Goal: Task Accomplishment & Management: Manage account settings

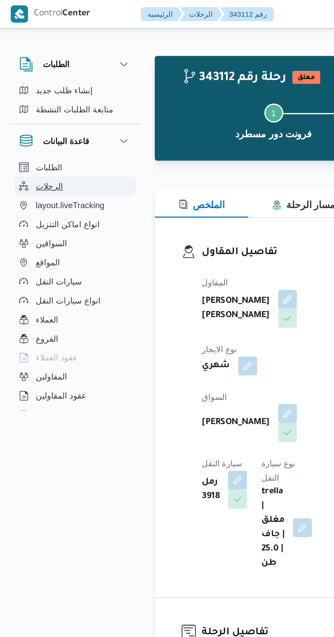
click at [33, 107] on span "الرحلات" at bounding box center [28, 106] width 16 height 8
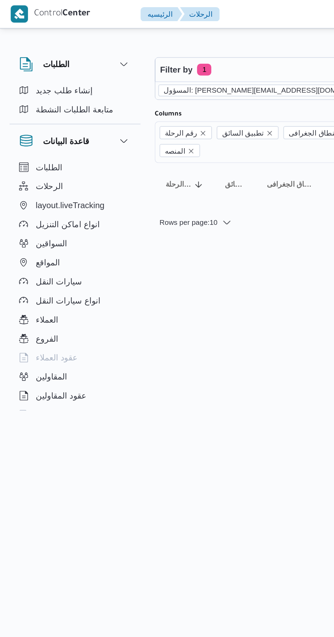
click at [217, 51] on icon "remove selected entity" at bounding box center [218, 51] width 3 height 3
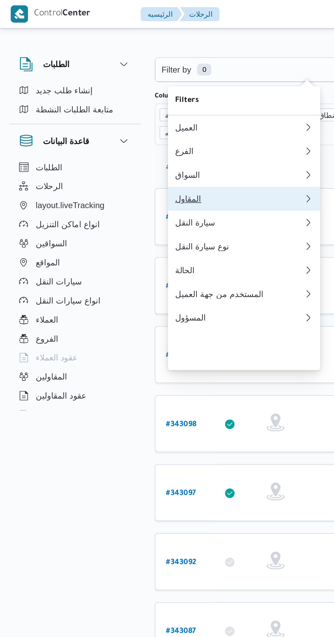
click at [135, 116] on div "المقاول" at bounding box center [137, 113] width 74 height 5
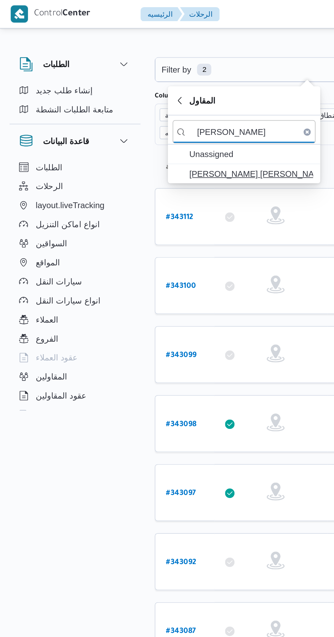
type input "[PERSON_NAME]"
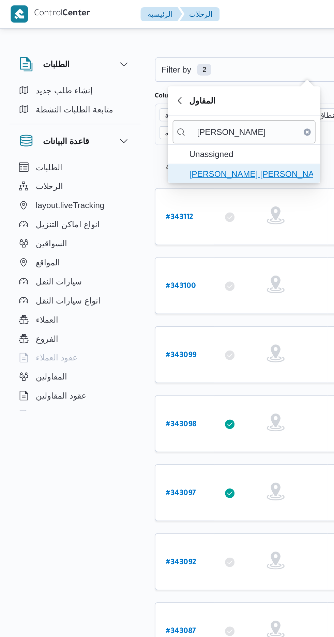
click at [154, 101] on span "[PERSON_NAME] [PERSON_NAME]" at bounding box center [143, 99] width 71 height 8
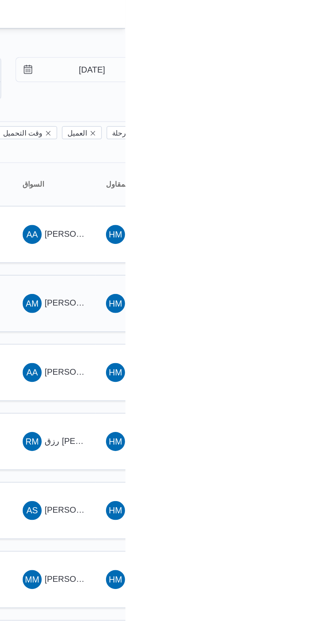
click at [293, 171] on span "[PERSON_NAME]" at bounding box center [307, 173] width 39 height 5
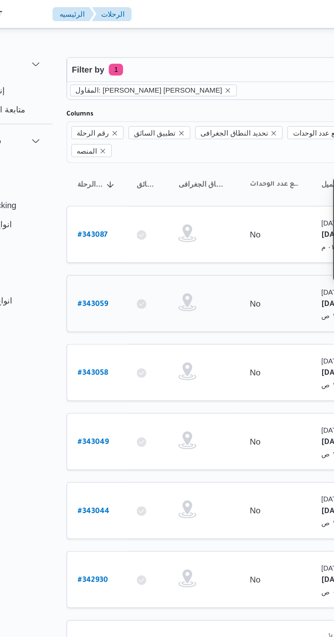
click at [107, 172] on b "# 343059" at bounding box center [103, 174] width 17 height 5
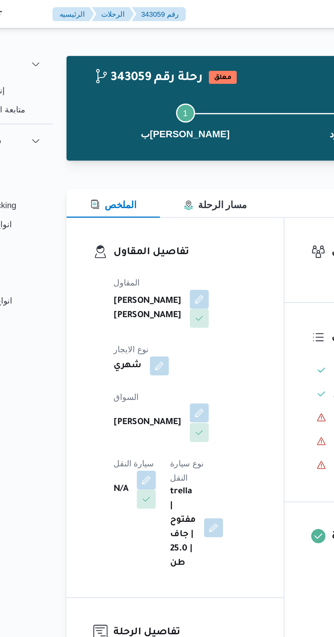
click at [159, 231] on button "button" at bounding box center [164, 236] width 11 height 11
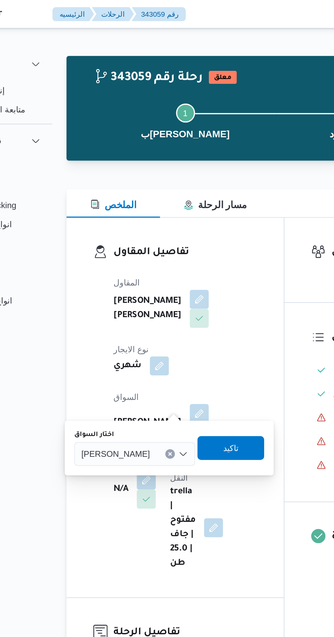
click at [140, 259] on input "اختار السواق" at bounding box center [139, 260] width 1 height 8
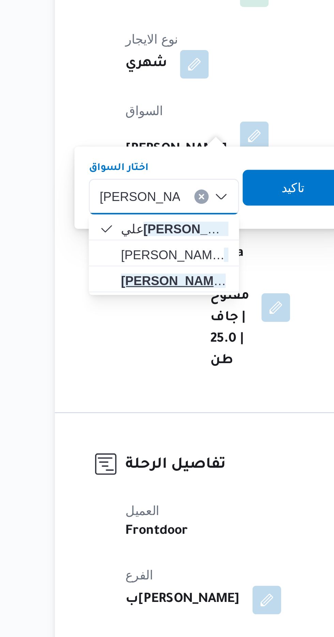
type input "[PERSON_NAME]"
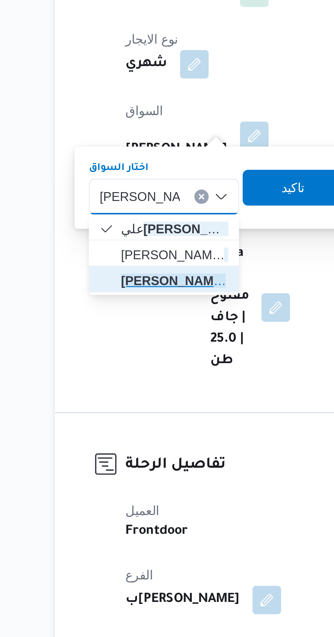
click at [145, 289] on mark "[PERSON_NAME]" at bounding box center [134, 291] width 40 height 5
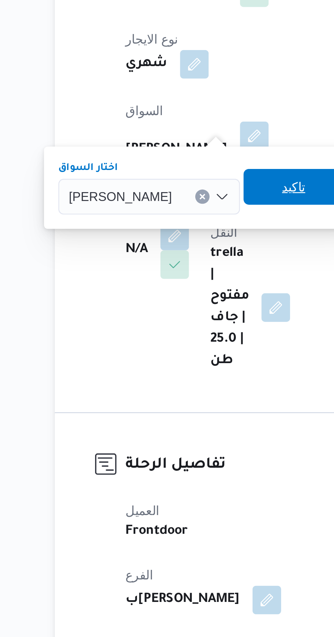
click at [184, 255] on span "تاكيد" at bounding box center [179, 256] width 9 height 8
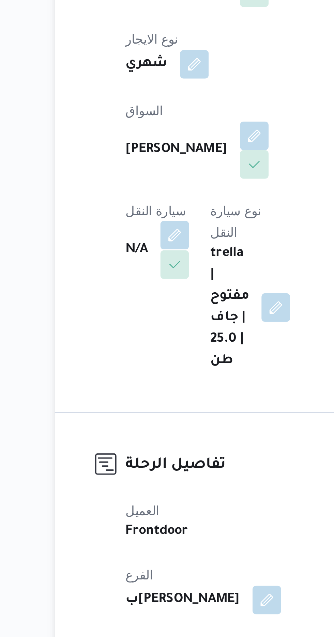
click at [140, 269] on button "button" at bounding box center [134, 274] width 11 height 11
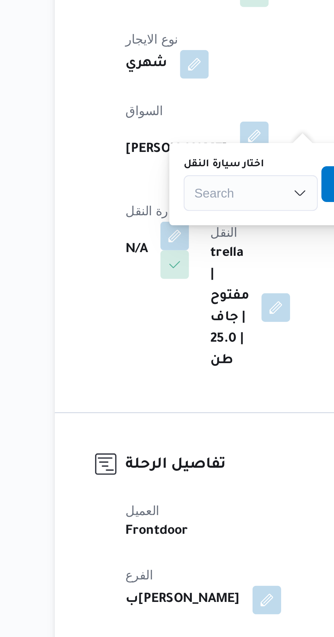
click at [163, 257] on div "Search" at bounding box center [163, 259] width 51 height 14
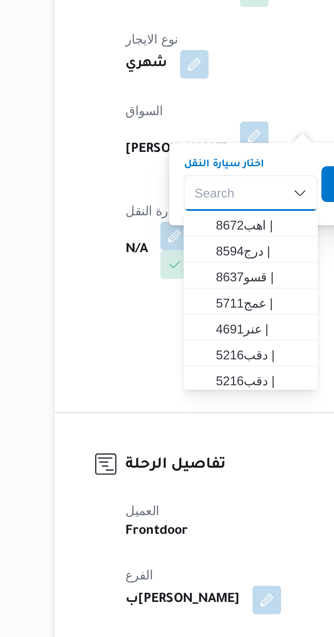
click at [159, 257] on div "Search Combo box. Selected. Combo box input. Search. Type some text or, to disp…" at bounding box center [163, 259] width 51 height 14
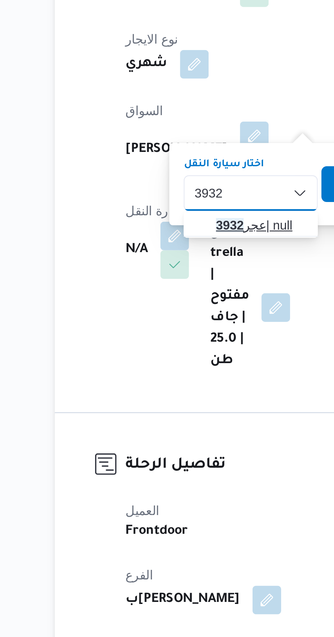
type input "3932"
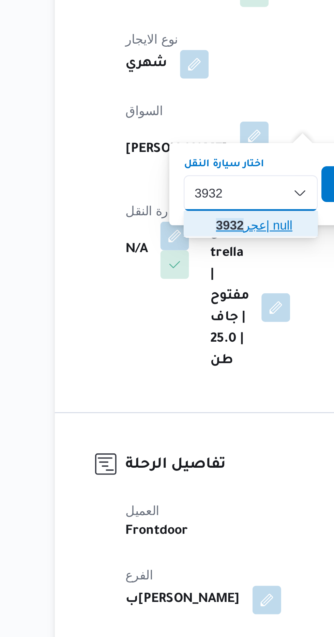
click at [165, 269] on span "عجر 3932 | null" at bounding box center [167, 271] width 35 height 8
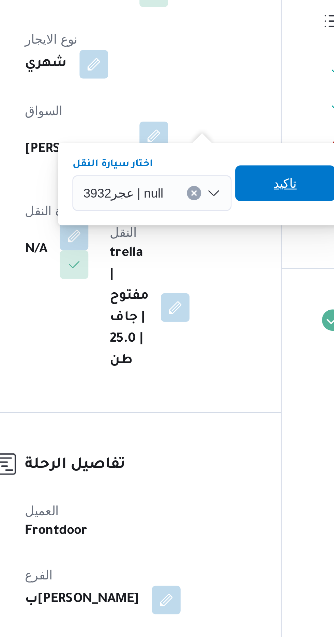
click at [210, 254] on span "تاكيد" at bounding box center [214, 255] width 9 height 8
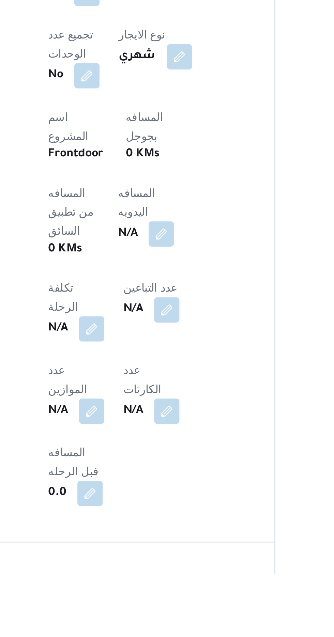
scroll to position [155, 0]
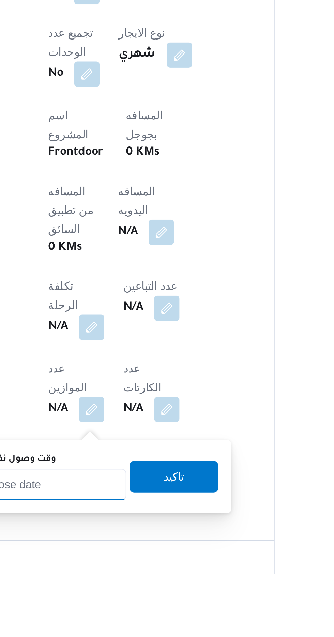
click at [132, 596] on input "وقت وصول نفطة التحميل" at bounding box center [110, 598] width 77 height 14
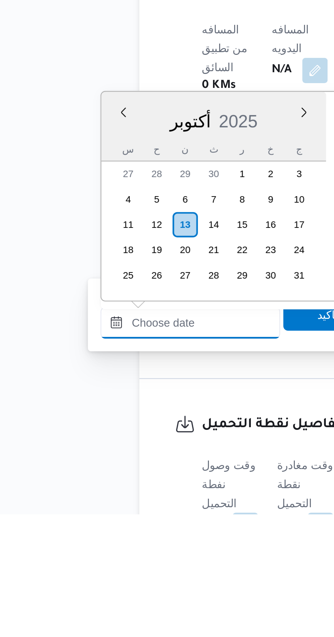
scroll to position [706, 0]
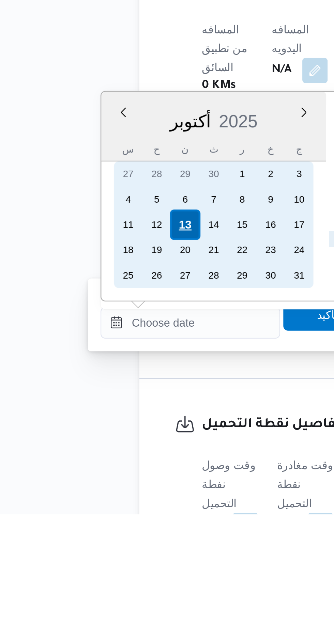
click at [107, 512] on div "13" at bounding box center [107, 512] width 13 height 13
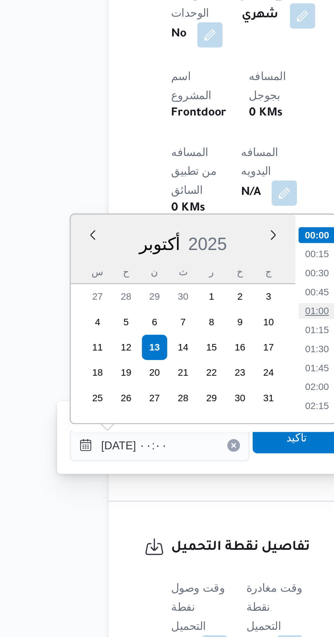
click at [176, 494] on li "01:00" at bounding box center [178, 496] width 16 height 7
type input "[DATE] ٠١:٠٠"
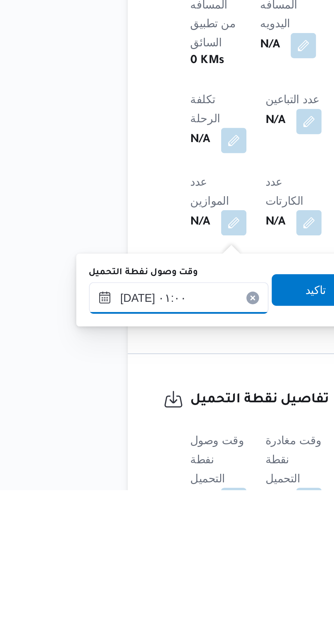
scroll to position [207, 0]
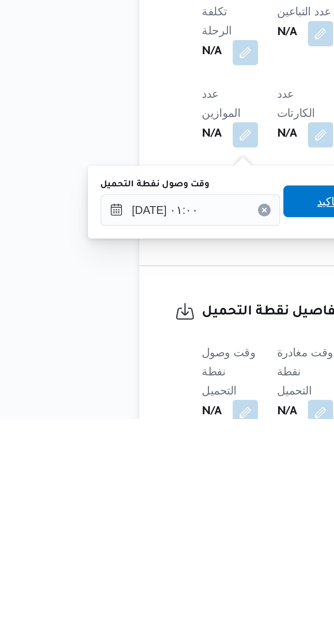
click at [161, 542] on span "تاكيد" at bounding box center [169, 543] width 38 height 14
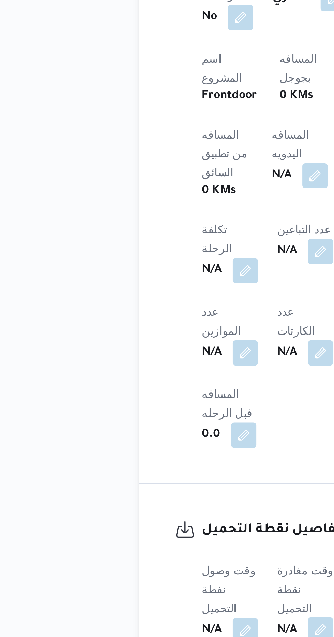
click at [169, 628] on button "button" at bounding box center [166, 633] width 11 height 11
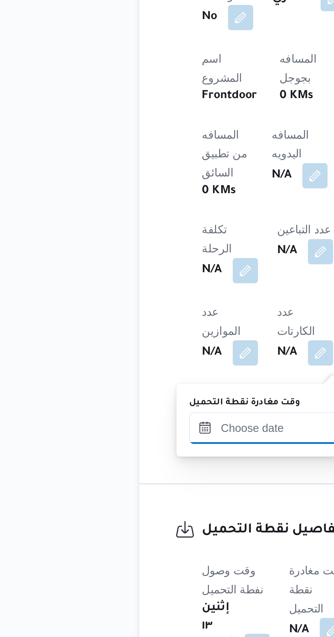
click at [141, 545] on input "وقت مغادرة نقطة التحميل" at bounding box center [148, 547] width 77 height 14
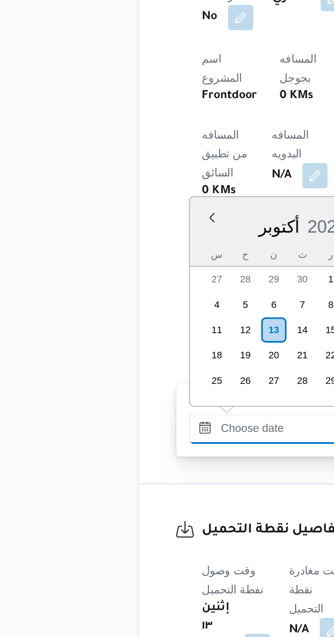
scroll to position [706, 0]
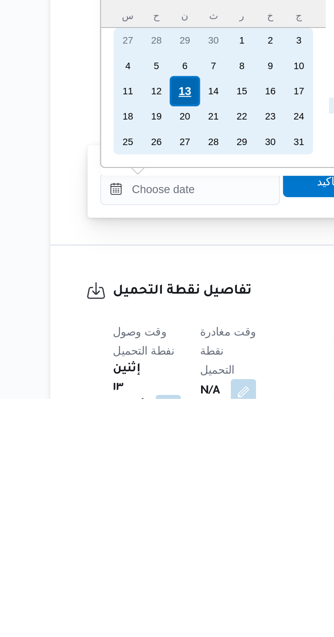
click at [149, 505] on div "13" at bounding box center [146, 504] width 13 height 13
type input "[DATE] ٠٠:٠٠"
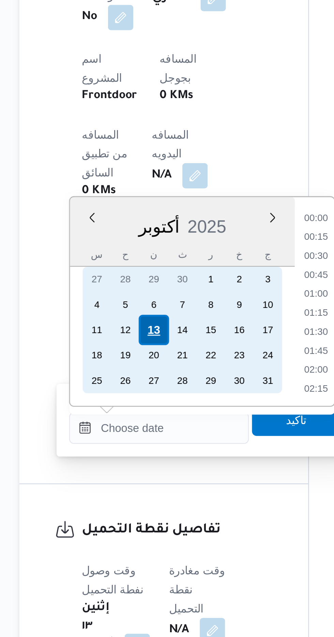
click at [145, 503] on div "13" at bounding box center [146, 504] width 13 height 13
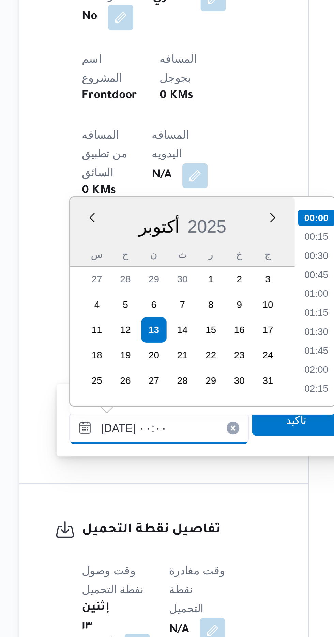
click at [116, 546] on input "[DATE] ٠٠:٠٠" at bounding box center [148, 547] width 77 height 14
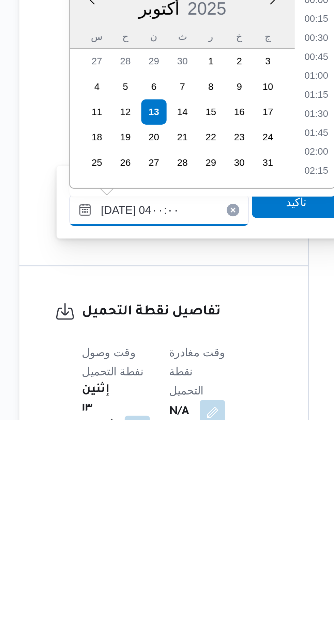
scroll to position [59, 0]
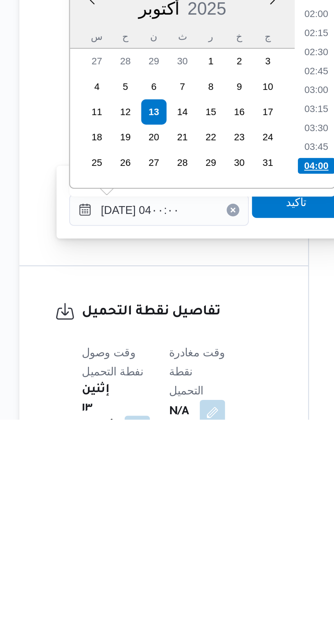
click at [216, 527] on li "04:00" at bounding box center [216, 527] width 16 height 7
type input "[DATE] ٠٤:٠٠"
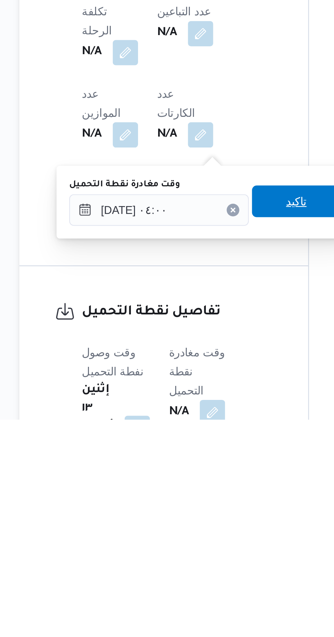
click at [212, 545] on span "تاكيد" at bounding box center [207, 543] width 9 height 8
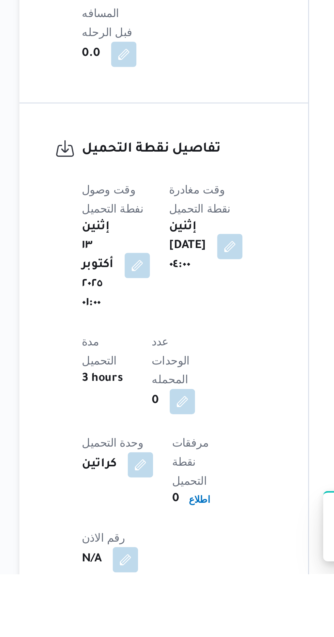
scroll to position [385, 0]
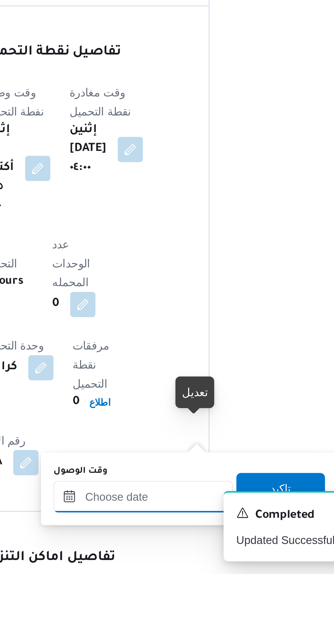
click at [187, 603] on input "وقت الوصول" at bounding box center [184, 603] width 77 height 14
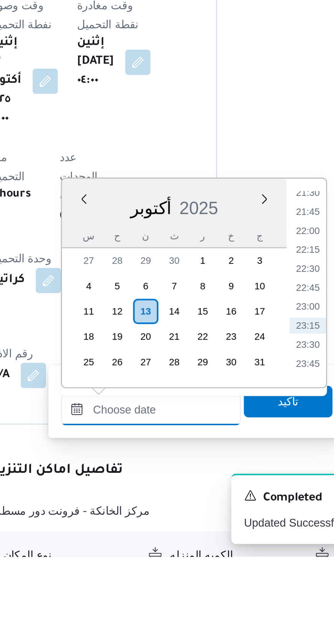
scroll to position [423, 0]
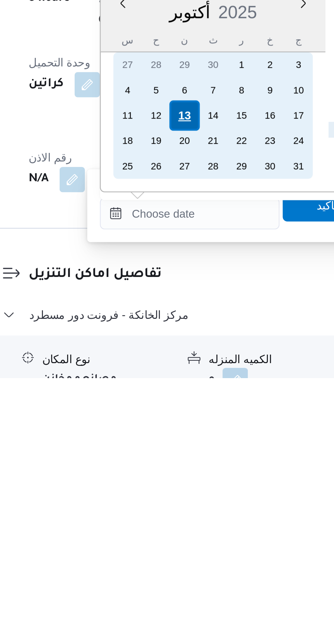
click at [183, 524] on div "13" at bounding box center [182, 523] width 13 height 13
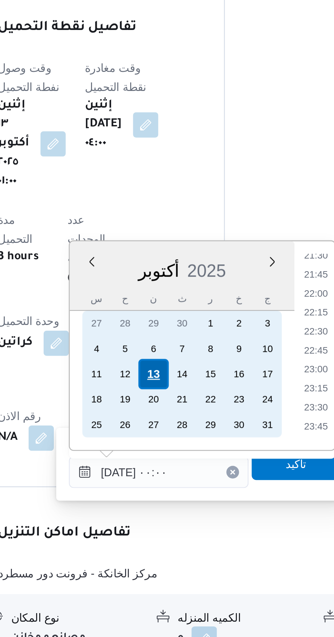
scroll to position [0, 0]
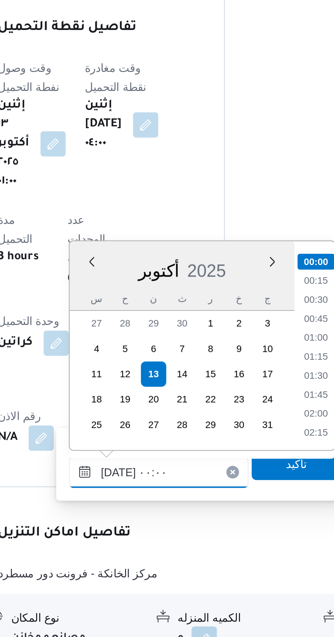
click at [150, 563] on input "[DATE] ٠٠:٠٠" at bounding box center [184, 566] width 77 height 14
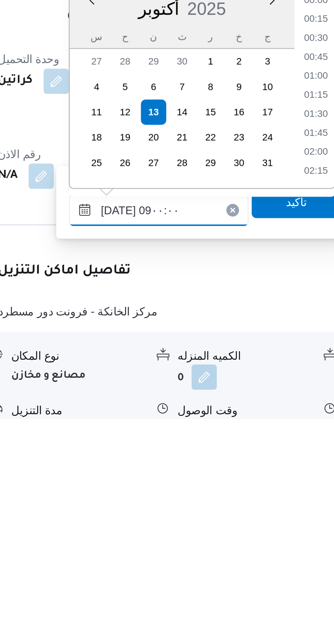
scroll to position [223, 0]
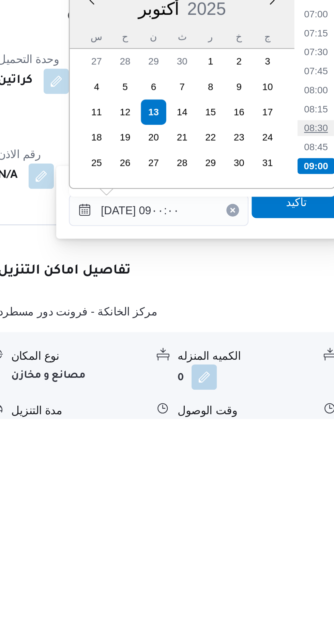
click at [252, 510] on li "08:30" at bounding box center [253, 511] width 16 height 7
type input "[DATE] ٠٨:٣٠"
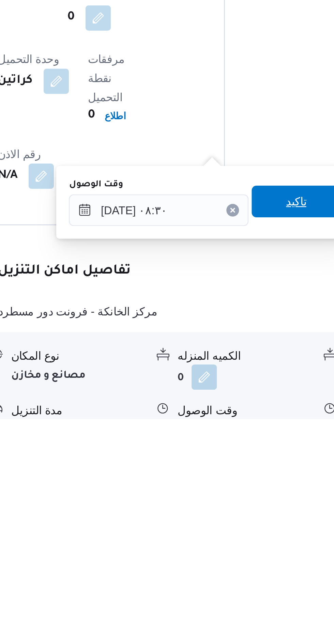
click at [246, 540] on span "تاكيد" at bounding box center [243, 543] width 9 height 8
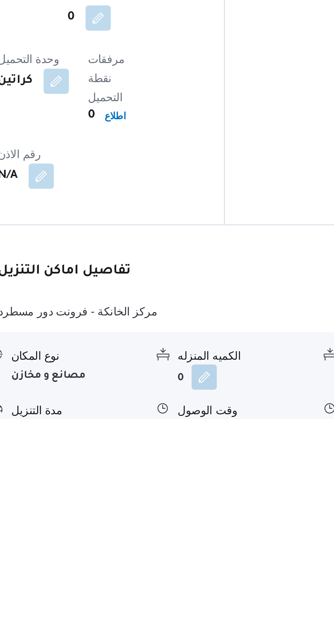
scroll to position [442, 0]
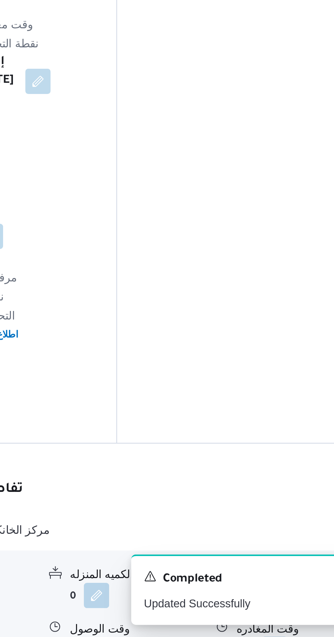
click at [281, 636] on button "button" at bounding box center [280, 641] width 11 height 11
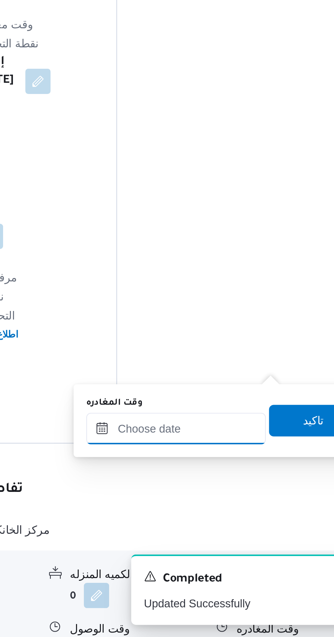
click at [242, 546] on input "وقت المغادره" at bounding box center [238, 547] width 77 height 14
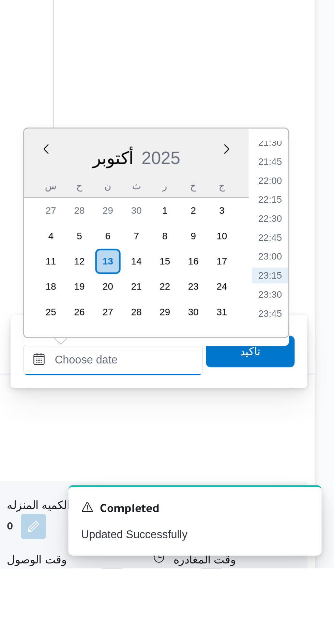
scroll to position [441, 0]
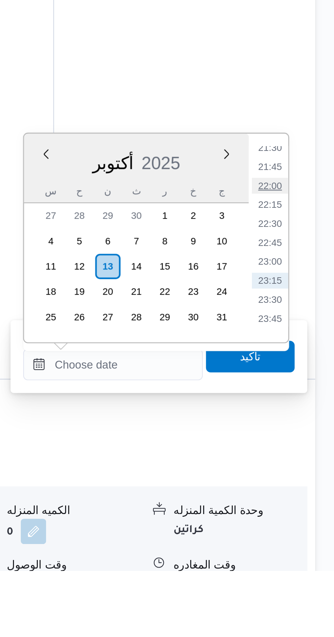
click at [306, 471] on li "22:00" at bounding box center [306, 470] width 16 height 7
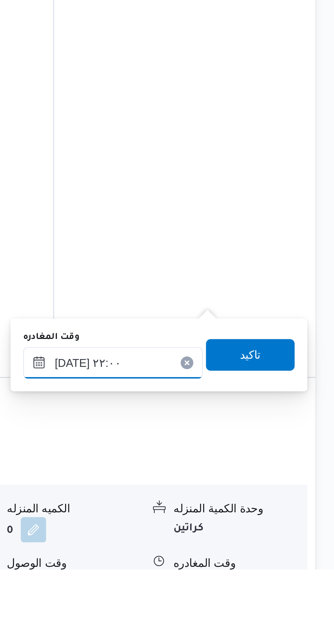
click at [265, 545] on input "[DATE] ٢٢:٠٠" at bounding box center [238, 548] width 77 height 14
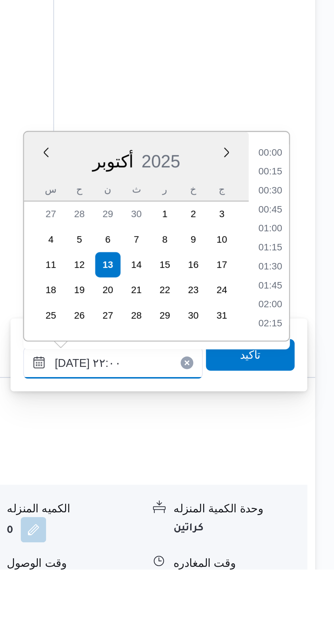
scroll to position [677, 0]
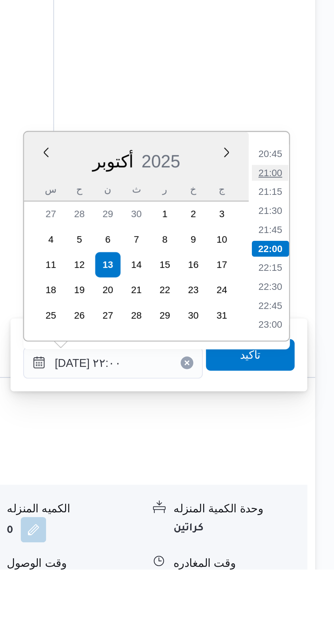
click at [308, 468] on li "21:00" at bounding box center [306, 466] width 16 height 7
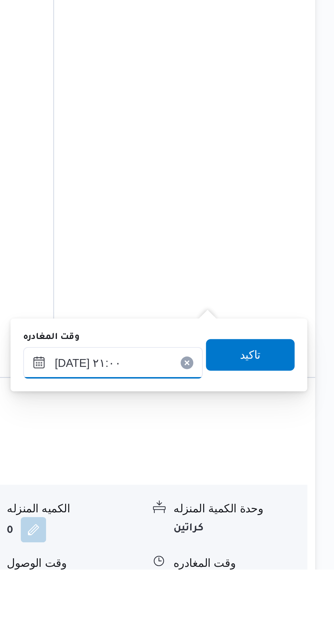
click at [260, 544] on input "[DATE] ٢١:٠٠" at bounding box center [238, 548] width 77 height 14
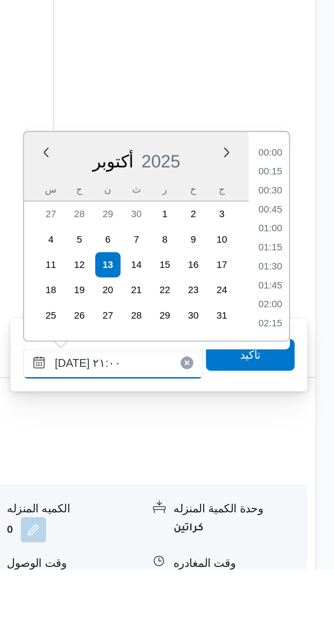
scroll to position [645, 0]
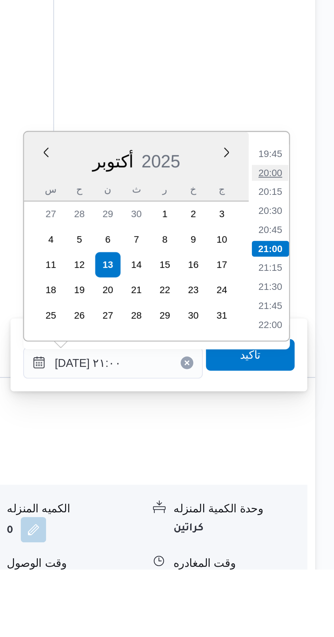
click at [308, 466] on li "20:00" at bounding box center [306, 466] width 16 height 7
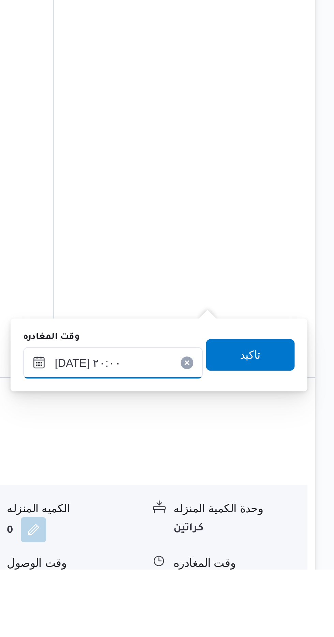
click at [262, 547] on input "[DATE] ٢٠:٠٠" at bounding box center [238, 548] width 77 height 14
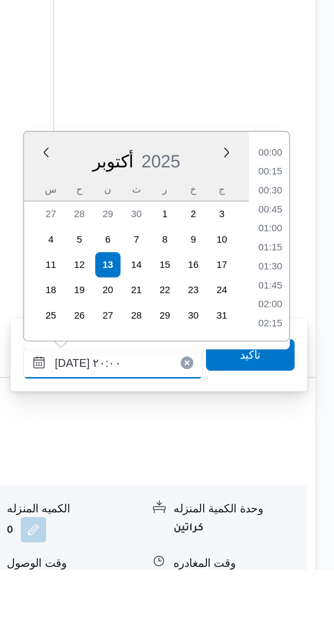
scroll to position [612, 0]
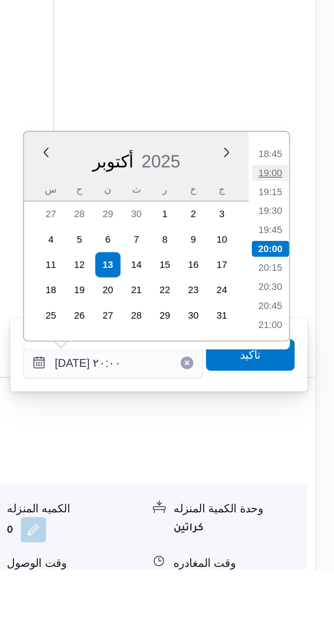
click at [307, 464] on li "19:00" at bounding box center [306, 466] width 16 height 7
type input "[DATE] ١٩:٠٠"
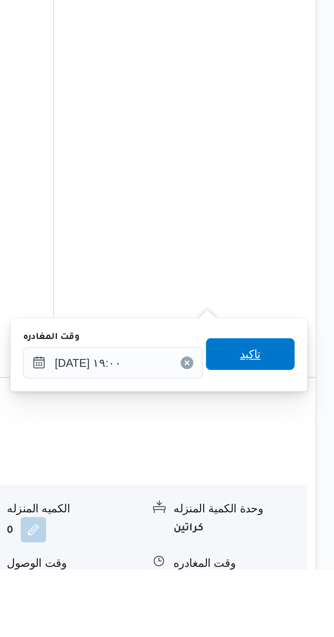
click at [302, 540] on span "تاكيد" at bounding box center [297, 544] width 9 height 8
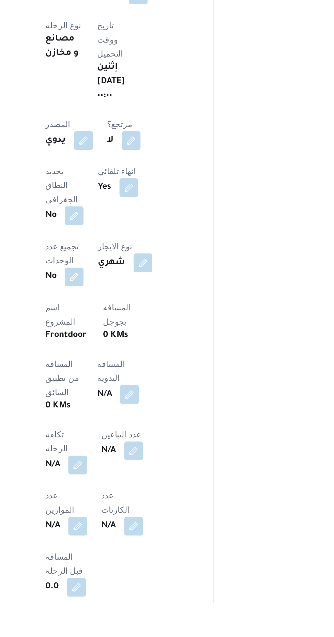
scroll to position [128, 0]
click at [159, 511] on button "button" at bounding box center [164, 516] width 11 height 11
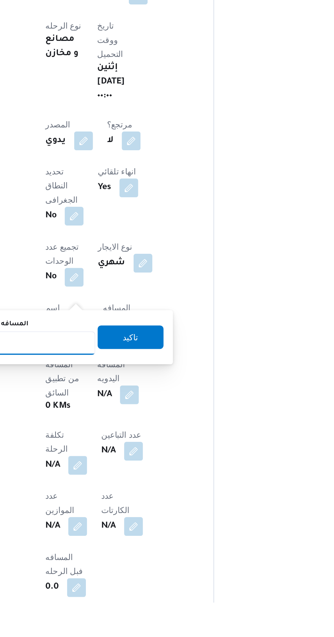
click at [129, 487] on input "المسافه اليدويه" at bounding box center [111, 487] width 68 height 14
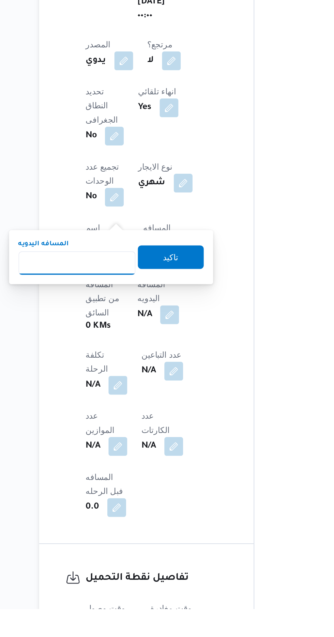
scroll to position [178, 0]
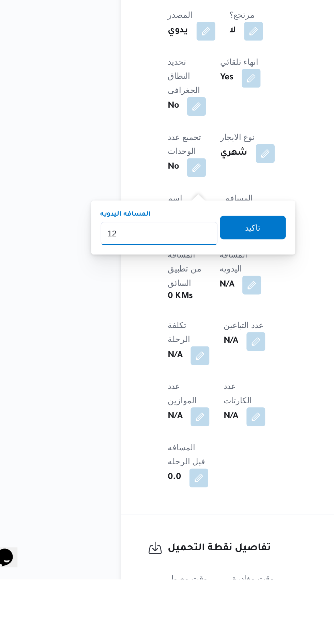
type input "120"
click at [174, 440] on span "تاكيد" at bounding box center [165, 433] width 38 height 14
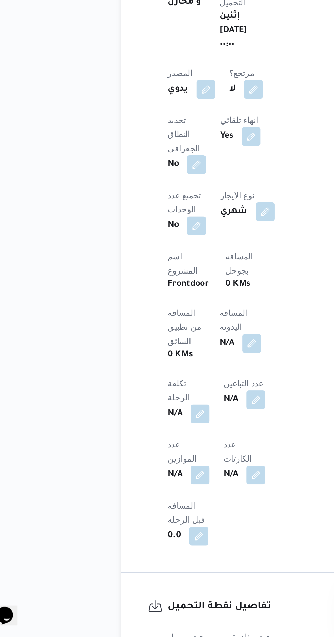
scroll to position [0, 0]
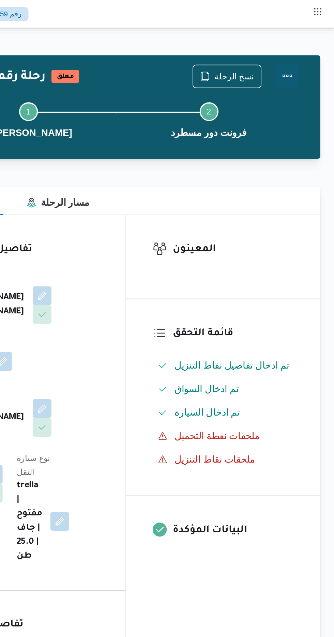
click at [307, 43] on button "Actions" at bounding box center [307, 44] width 14 height 14
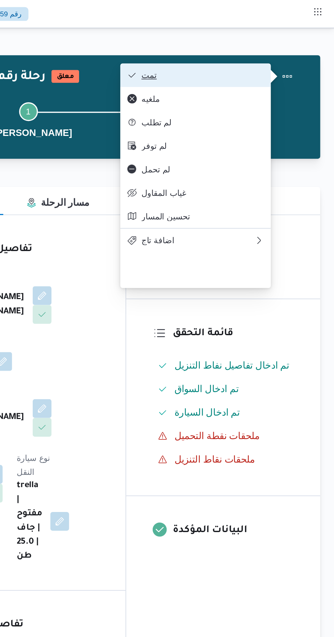
click at [285, 43] on span "تمت" at bounding box center [257, 43] width 71 height 5
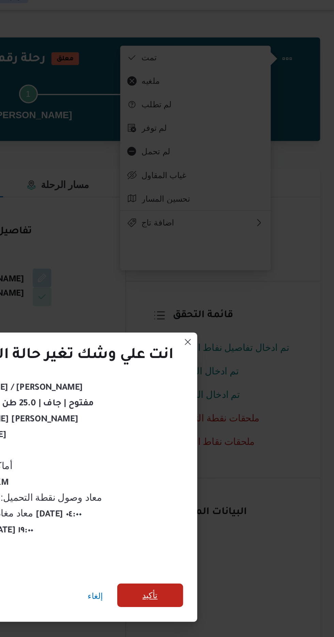
click at [232, 349] on span "تأكيد" at bounding box center [227, 355] width 38 height 14
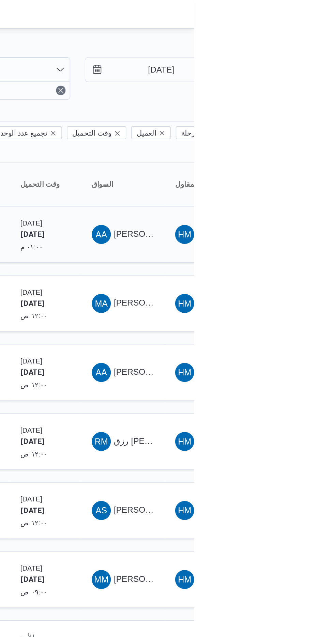
click at [297, 131] on span "[PERSON_NAME] [PERSON_NAME]" at bounding box center [328, 133] width 80 height 5
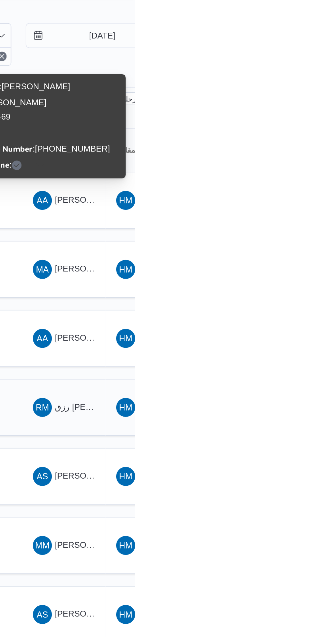
click at [296, 250] on span "رزق [PERSON_NAME] على عمران" at bounding box center [324, 252] width 73 height 5
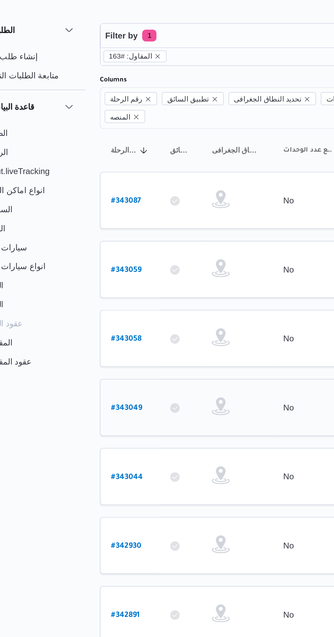
click at [102, 251] on b "# 343049" at bounding box center [104, 253] width 18 height 5
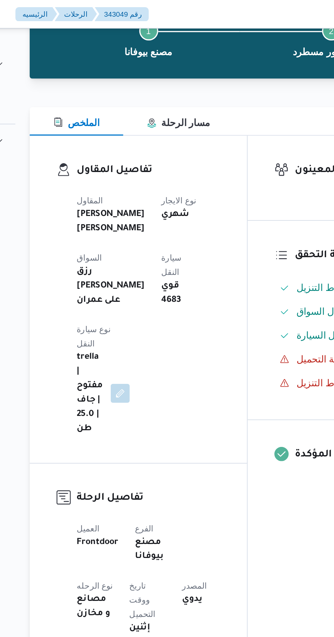
scroll to position [47, 0]
